Goal: Information Seeking & Learning: Learn about a topic

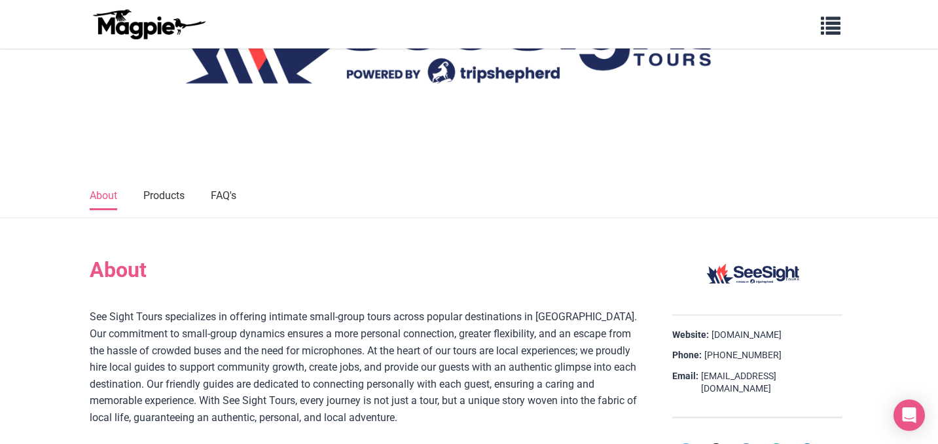
scroll to position [303, 0]
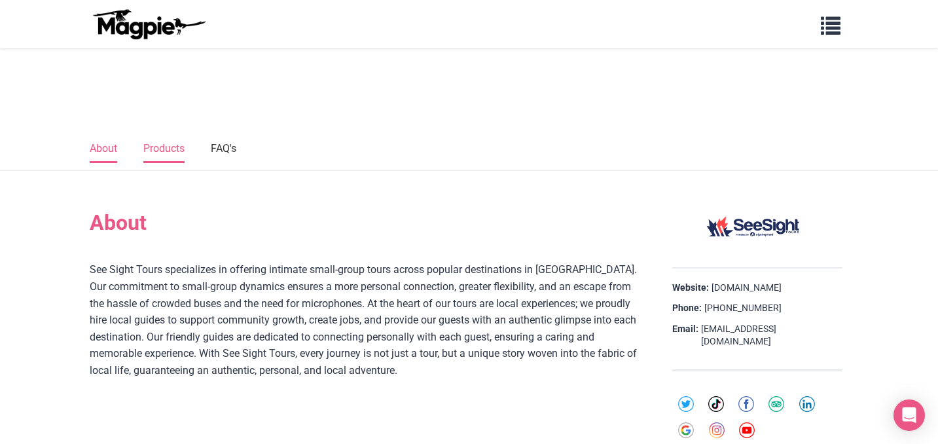
click at [173, 155] on link "Products" at bounding box center [163, 148] width 41 height 27
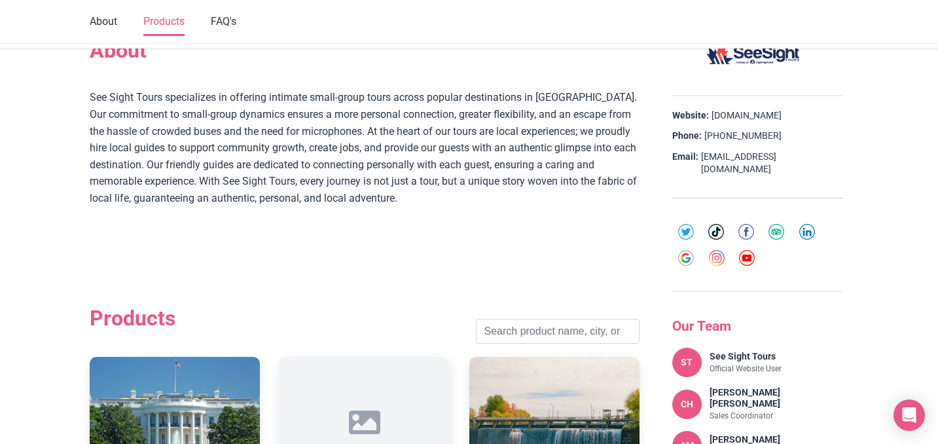
scroll to position [458, 0]
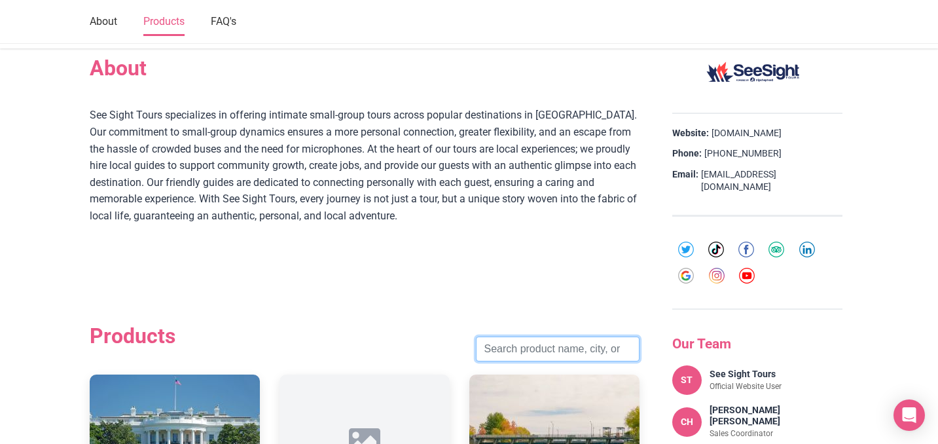
click at [573, 355] on input "search" at bounding box center [558, 348] width 164 height 25
type input "[GEOGRAPHIC_DATA]"
click button "Search" at bounding box center [0, 0] width 0 height 0
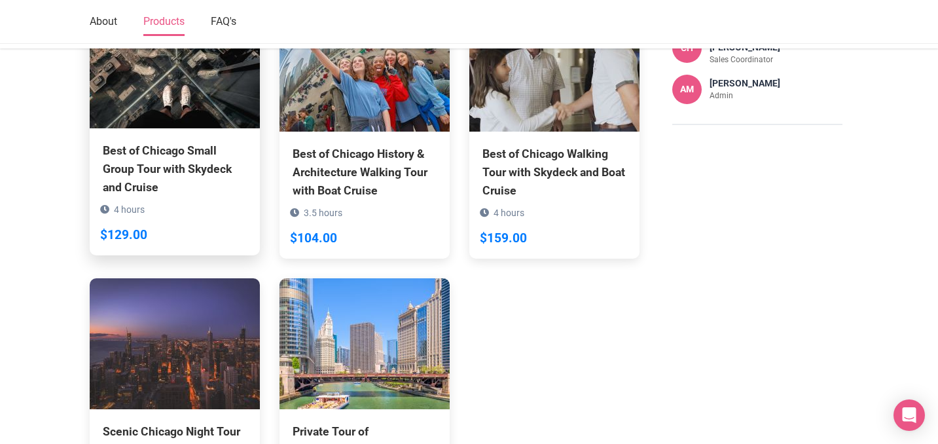
scroll to position [886, 0]
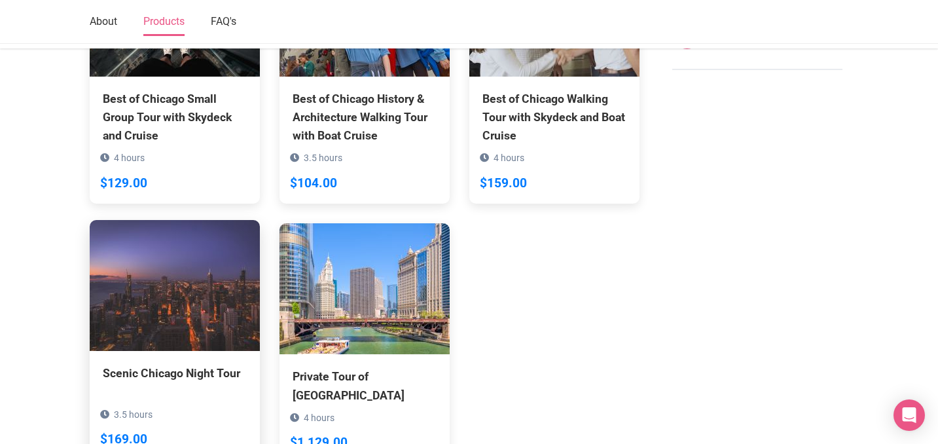
click at [178, 303] on img at bounding box center [175, 285] width 170 height 131
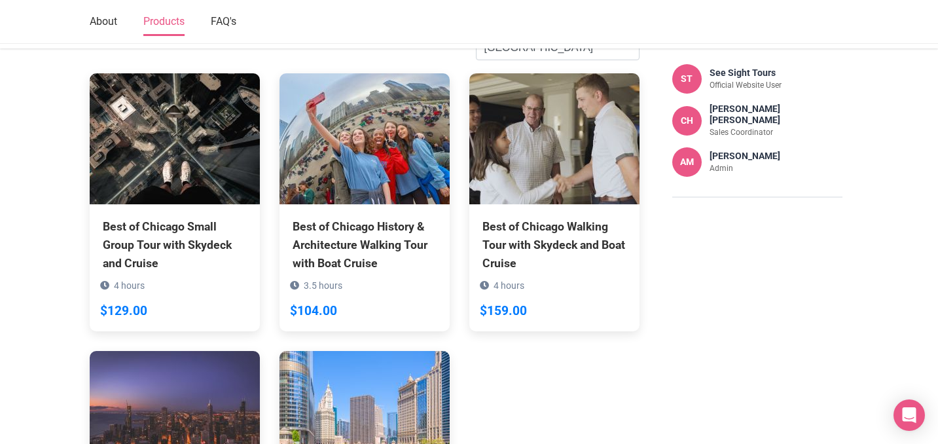
scroll to position [741, 0]
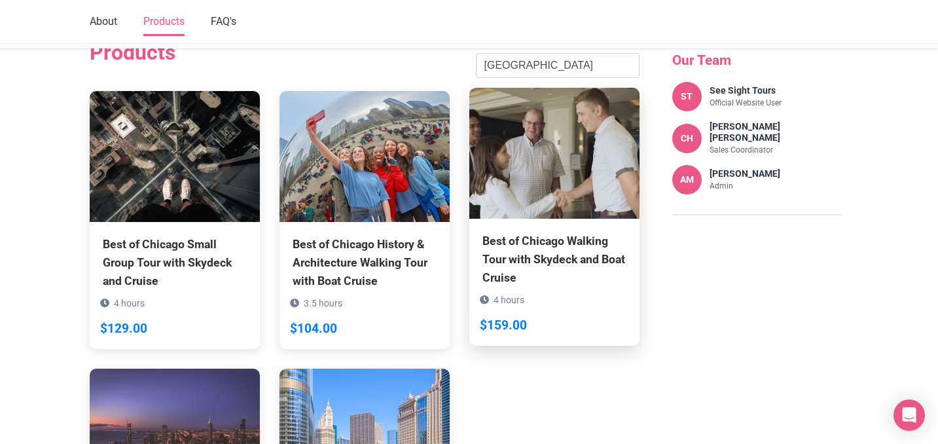
click at [547, 239] on div "Best of Chicago Walking Tour with Skydeck and Boat Cruise" at bounding box center [554, 259] width 144 height 55
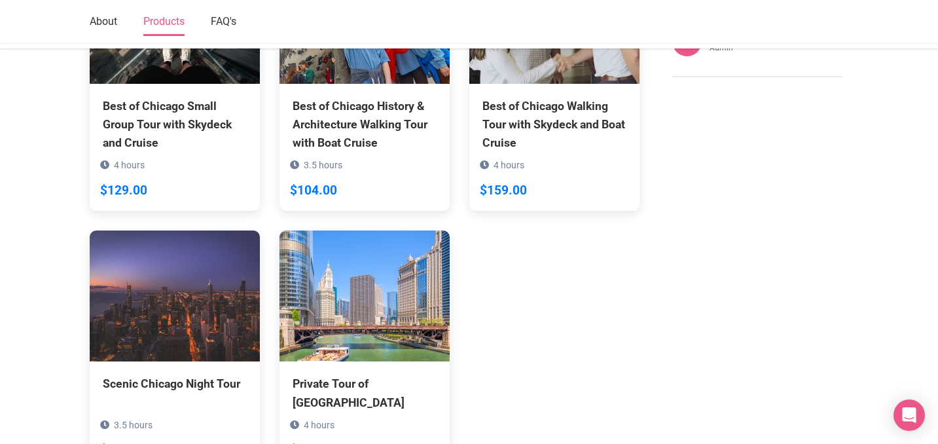
scroll to position [878, 0]
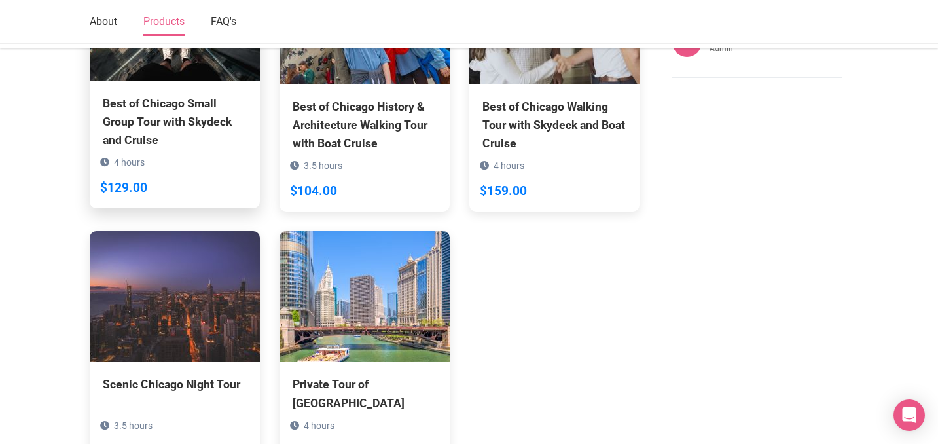
click at [176, 128] on div "Best of Chicago Small Group Tour with Skydeck and Cruise" at bounding box center [175, 121] width 144 height 55
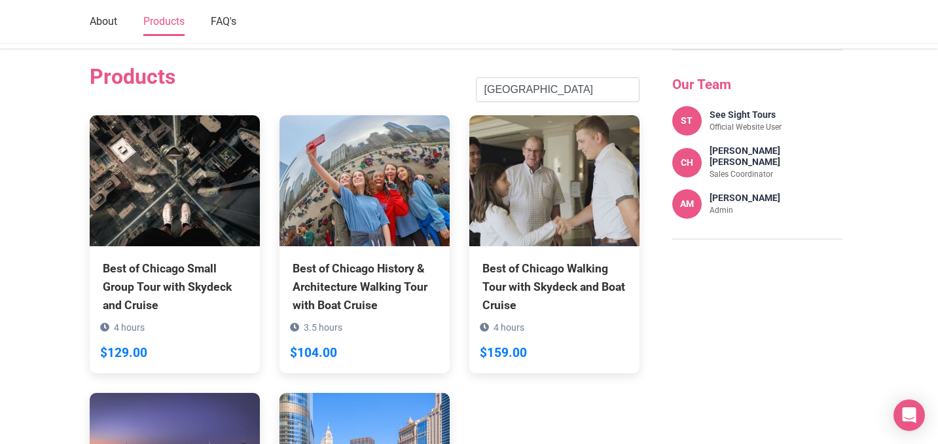
scroll to position [703, 0]
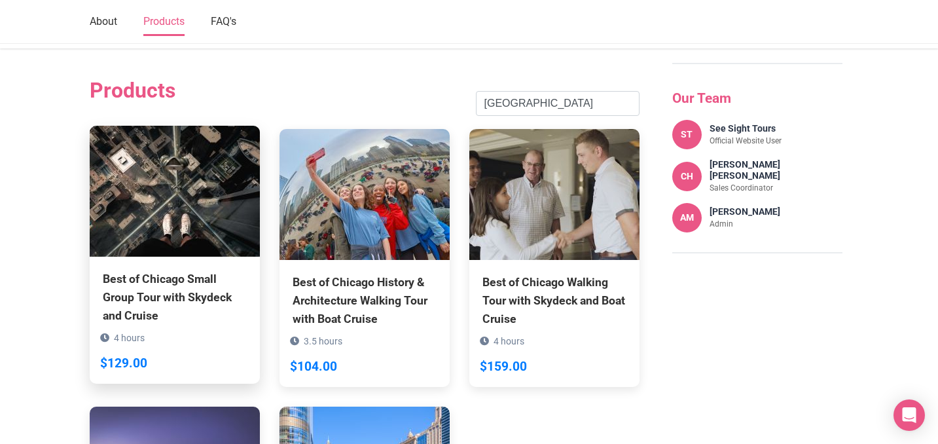
click at [170, 238] on img at bounding box center [175, 191] width 170 height 131
